Goal: Task Accomplishment & Management: Manage account settings

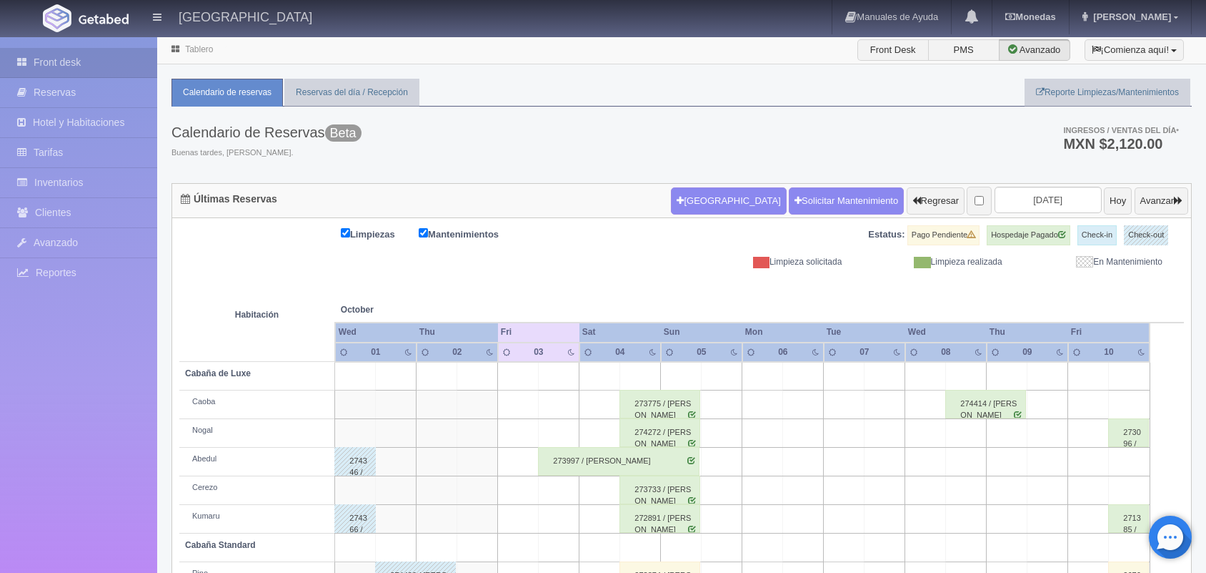
scroll to position [79, 0]
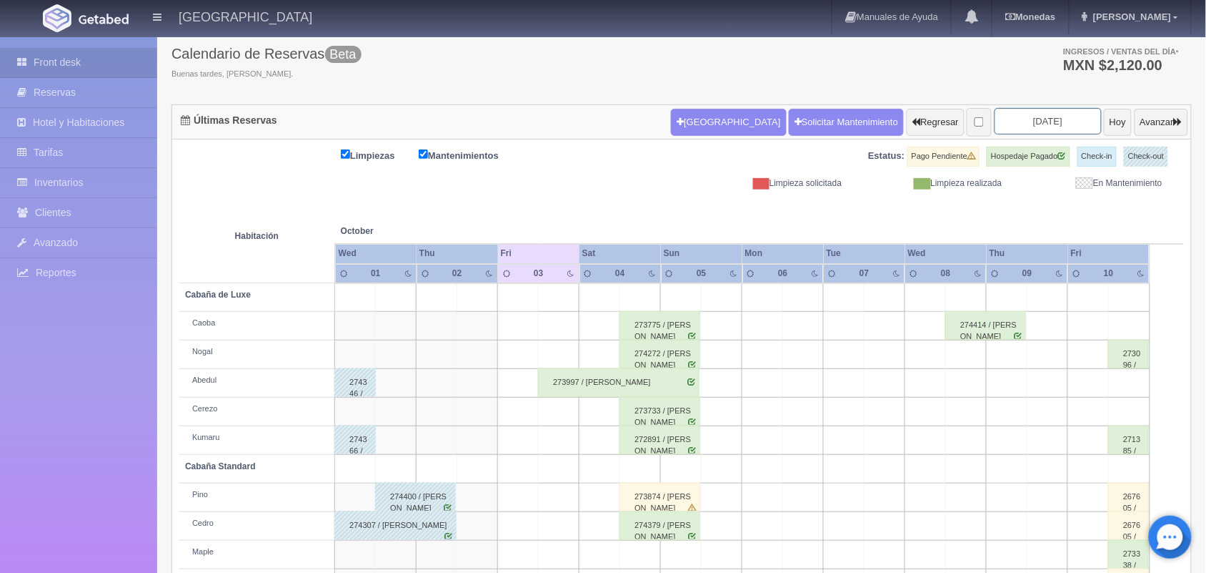
click at [1021, 120] on input "[DATE]" at bounding box center [1048, 121] width 107 height 26
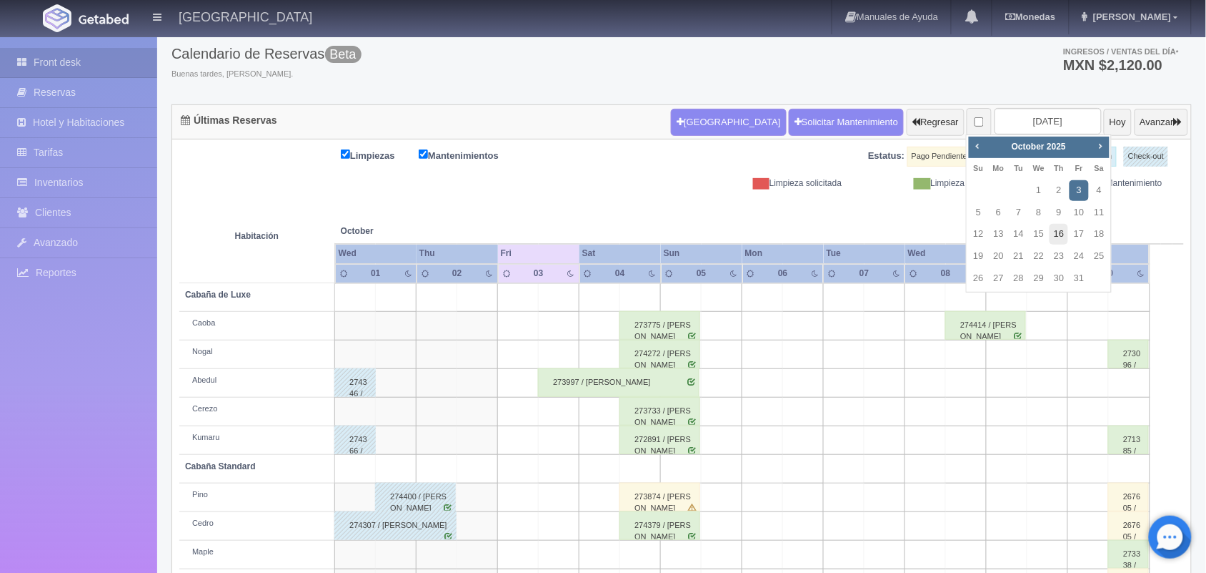
click at [1058, 239] on link "16" at bounding box center [1059, 234] width 19 height 21
type input "[DATE]"
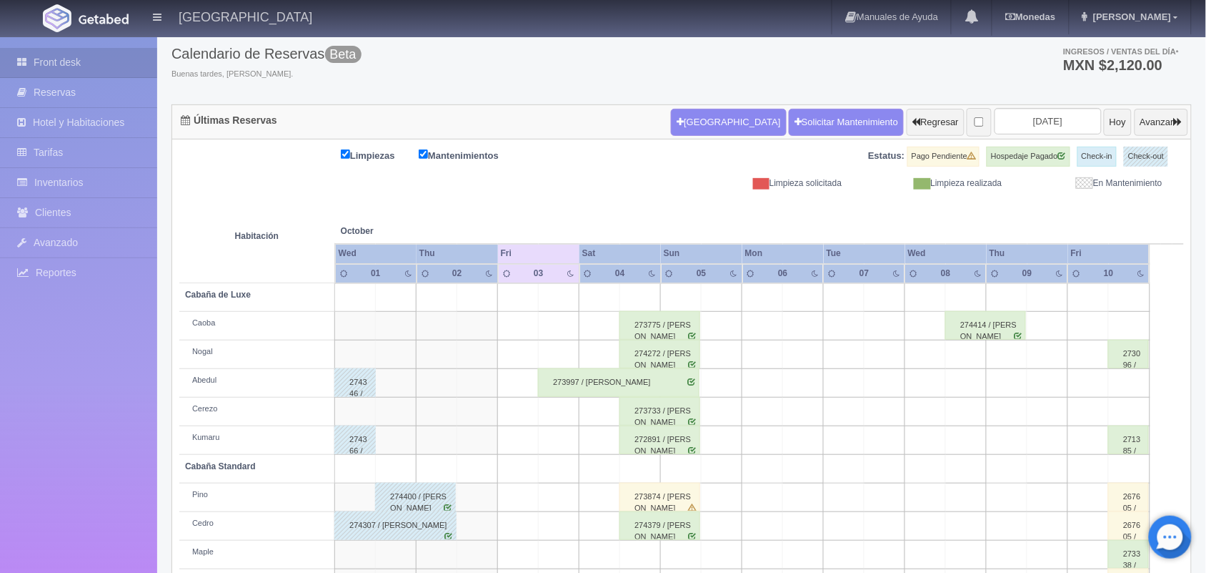
click at [1058, 239] on th at bounding box center [1048, 216] width 122 height 54
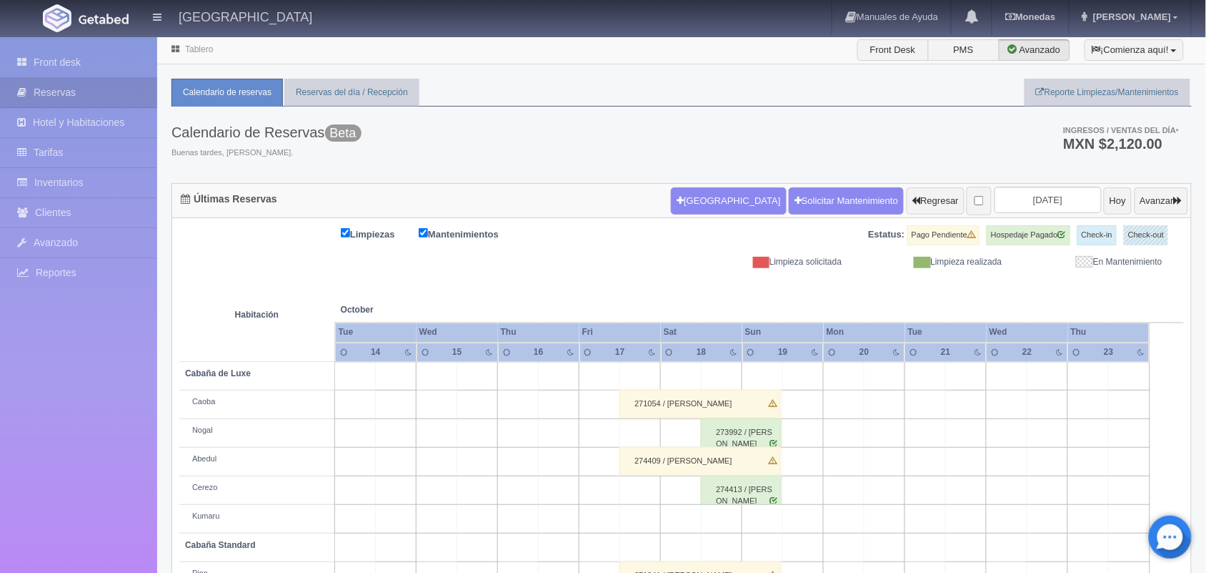
scroll to position [162, 0]
